Goal: Task Accomplishment & Management: Manage account settings

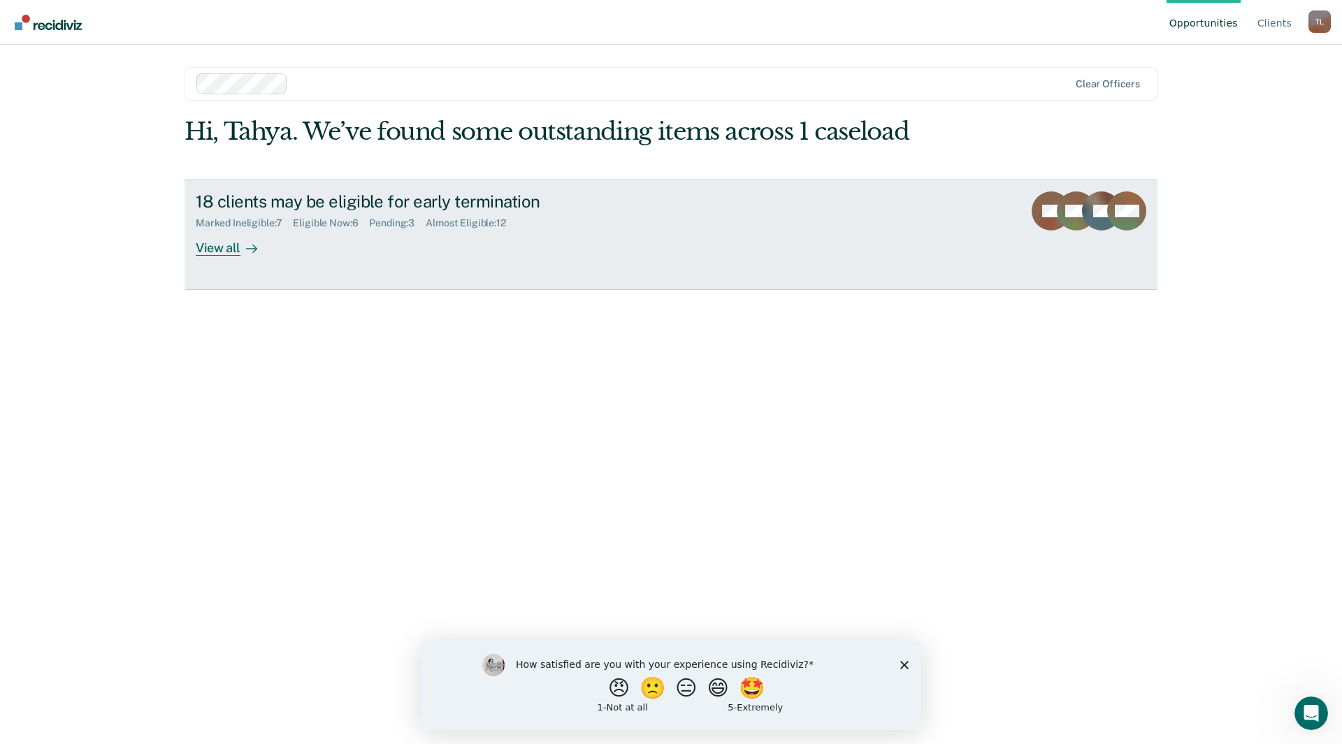
click at [234, 263] on link "18 clients may be eligible for early termination Marked Ineligible : 7 Eligible…" at bounding box center [670, 235] width 973 height 110
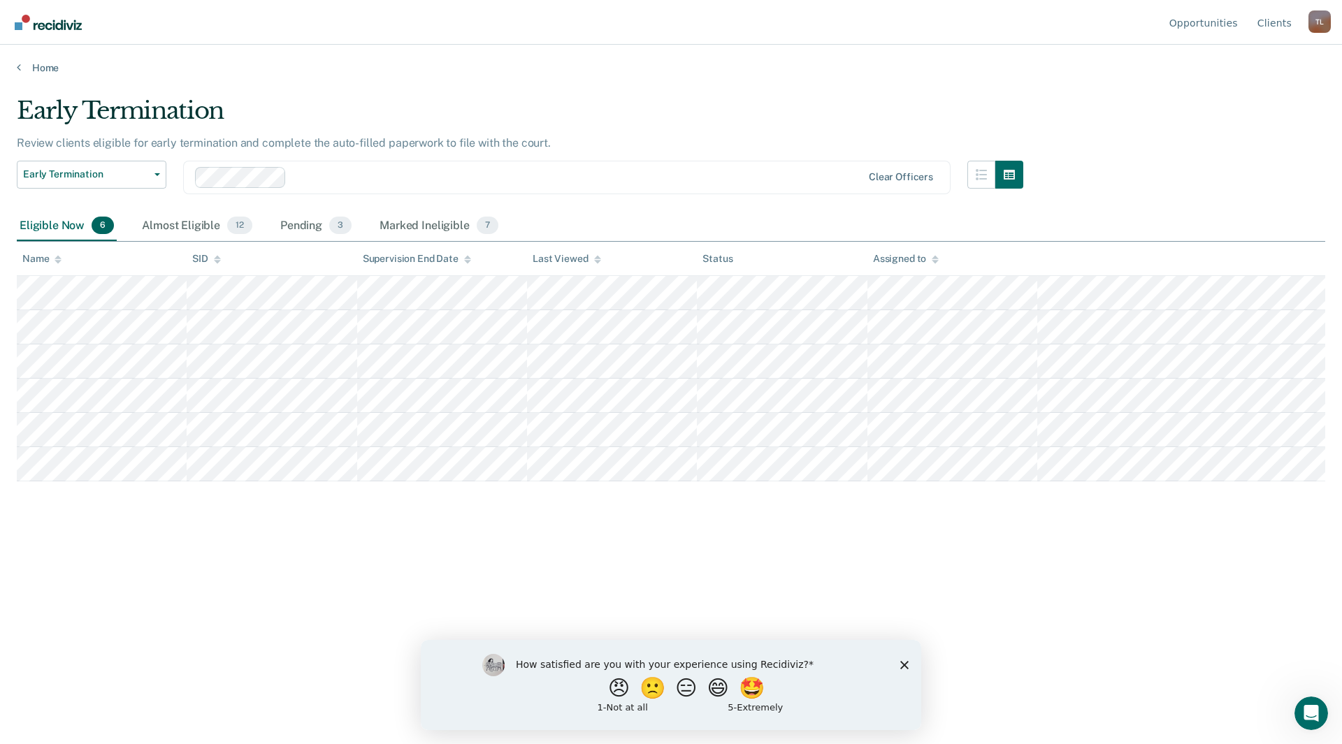
click at [906, 663] on polygon "Close survey" at bounding box center [904, 664] width 8 height 8
